Goal: Find specific page/section: Find specific page/section

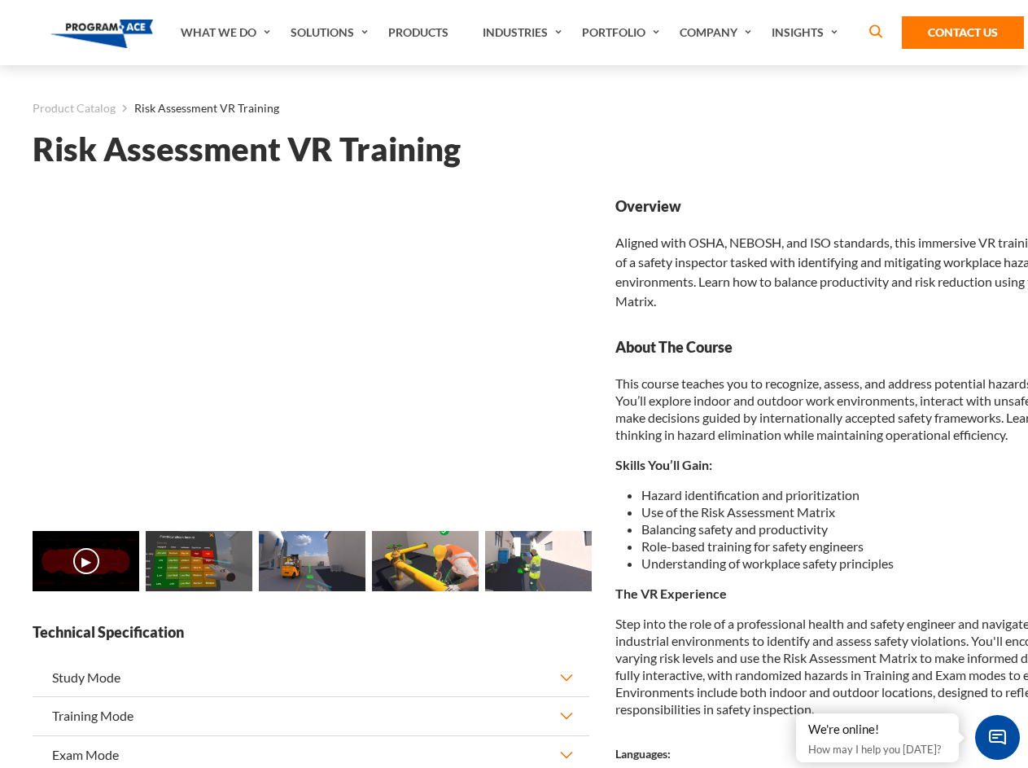
click at [331, 33] on link "Solutions" at bounding box center [331, 32] width 98 height 65
click at [0, 0] on div "AI & Computer Vision Solutions Computer Vision Quality Control AI tools for fas…" at bounding box center [0, 0] width 0 height 0
click at [0, 0] on div "AI & Computer Vision Solutions Virtual Training Solutions Virtual Tour Solution…" at bounding box center [0, 0] width 0 height 0
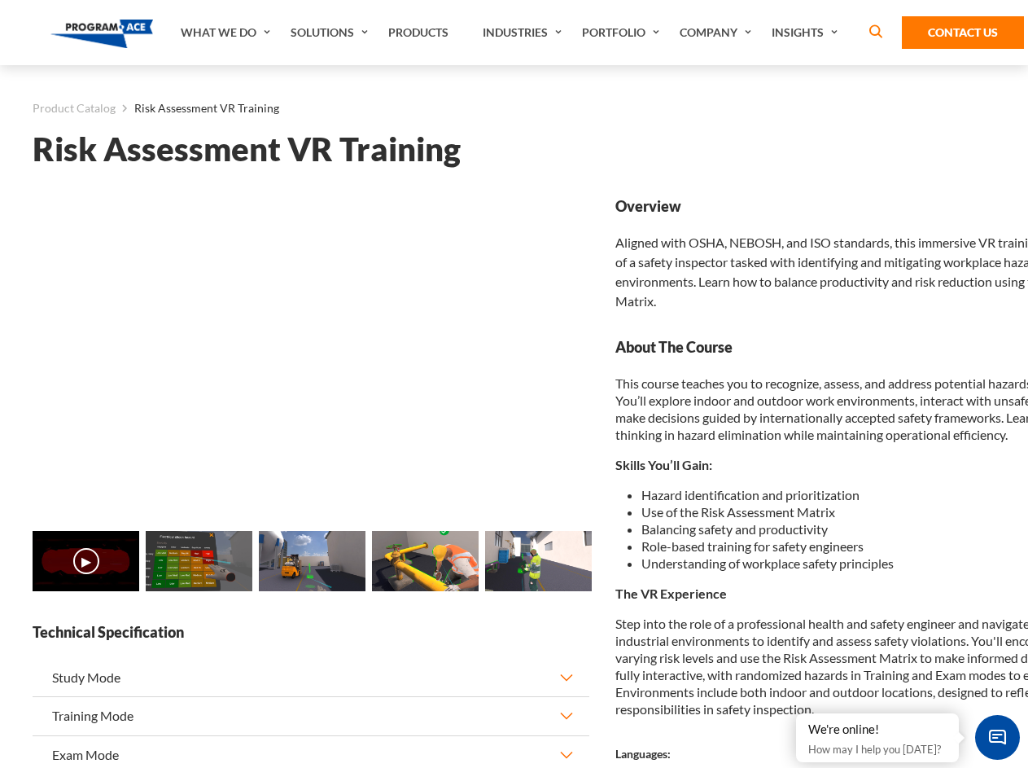
click at [0, 0] on div "AI & Computer Vision Solutions Virtual Training Solutions Virtual Tour Solution…" at bounding box center [0, 0] width 0 height 0
click at [0, 0] on div "AI & Computer Vision Solutions Computer Vision Quality Control AI tools for fas…" at bounding box center [0, 0] width 0 height 0
